Goal: Navigation & Orientation: Find specific page/section

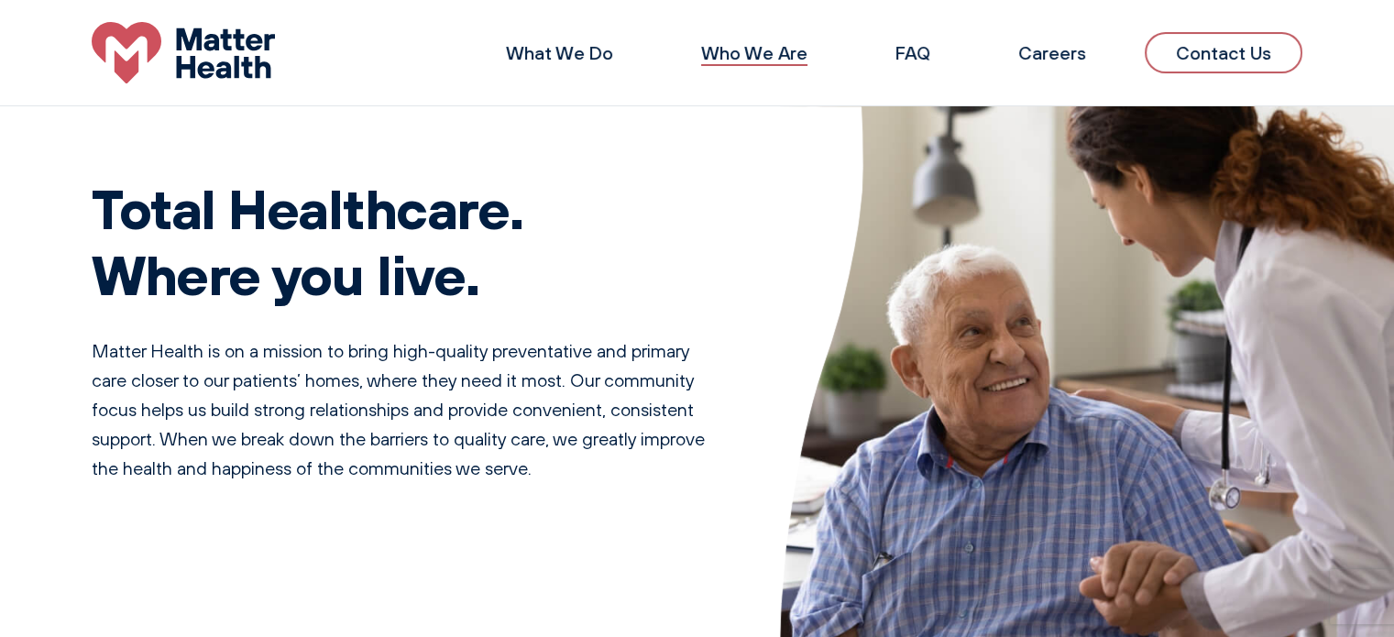
click at [796, 53] on link "Who We Are" at bounding box center [754, 52] width 106 height 23
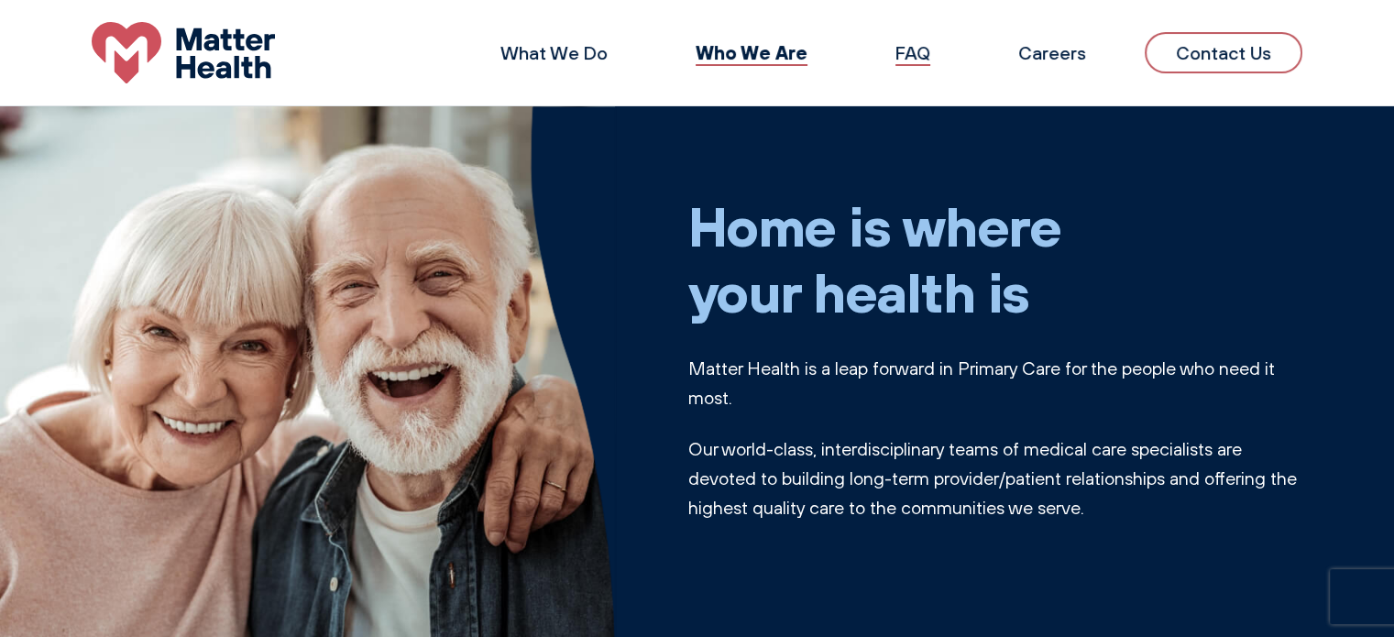
click at [920, 53] on link "FAQ" at bounding box center [913, 52] width 35 height 23
